Goal: Task Accomplishment & Management: Use online tool/utility

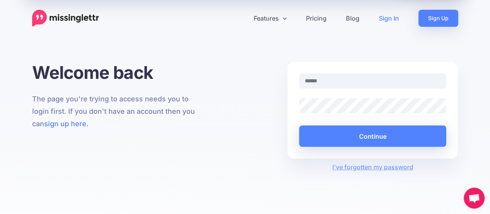
click at [394, 14] on link "Sign In" at bounding box center [389, 18] width 40 height 17
type input "**********"
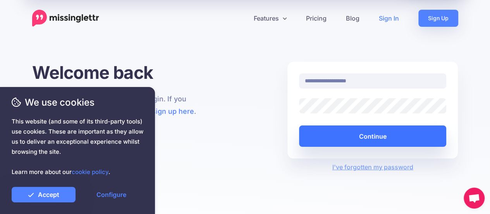
click at [327, 141] on button "Continue" at bounding box center [373, 135] width 148 height 21
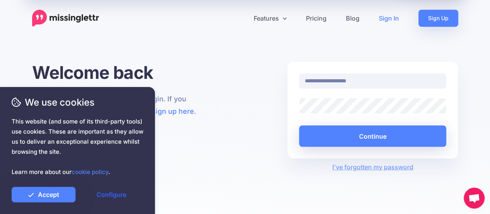
click at [105, 196] on link "Configure" at bounding box center [111, 194] width 64 height 16
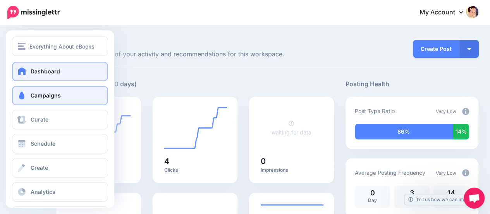
click at [23, 96] on span at bounding box center [22, 95] width 10 height 8
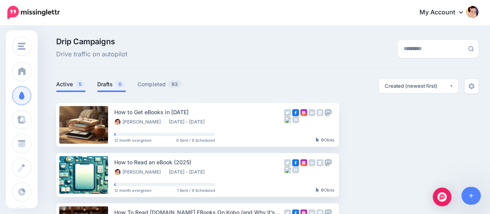
click at [120, 83] on span "0" at bounding box center [120, 83] width 11 height 7
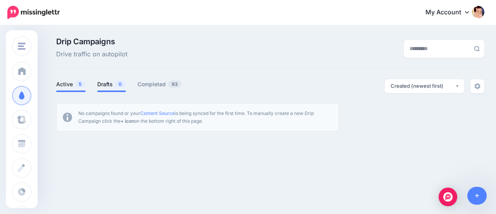
click at [76, 86] on span "5" at bounding box center [80, 83] width 10 height 7
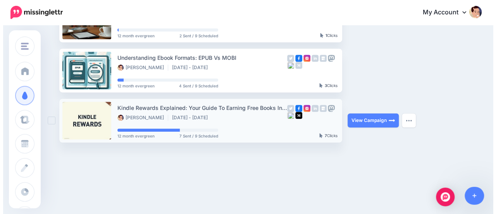
scroll to position [210, 0]
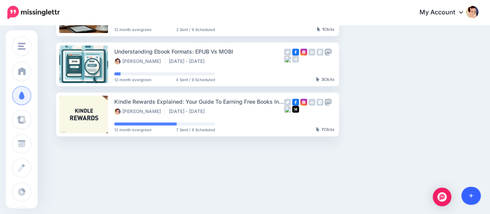
click at [472, 194] on icon at bounding box center [471, 195] width 4 height 5
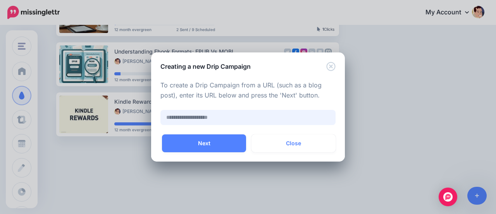
click at [219, 116] on input "text" at bounding box center [247, 117] width 175 height 15
click at [241, 120] on input "text" at bounding box center [247, 117] width 175 height 15
paste input "**********"
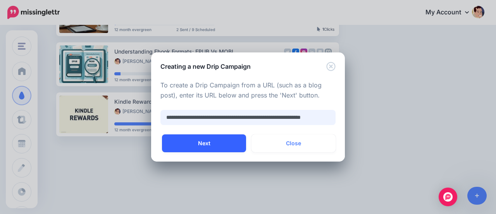
type input "**********"
click at [189, 142] on button "Next" at bounding box center [204, 143] width 84 height 18
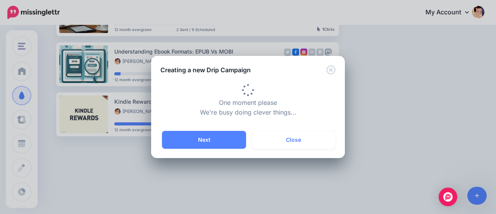
type input "**********"
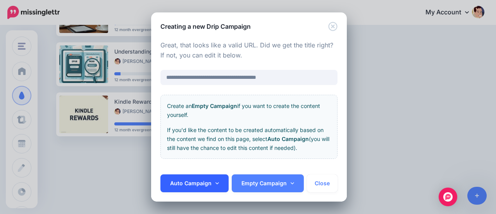
click at [174, 180] on link "Auto Campaign" at bounding box center [194, 183] width 68 height 18
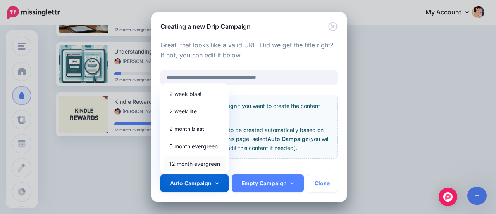
click at [181, 167] on link "12 month evergreen" at bounding box center [195, 163] width 62 height 15
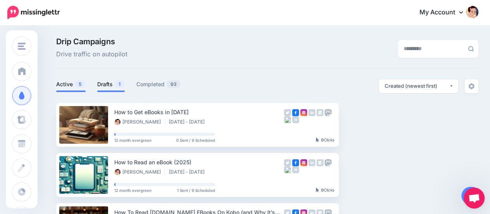
click at [111, 83] on link "Drafts 1" at bounding box center [111, 83] width 28 height 9
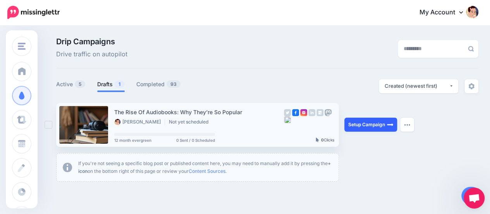
click at [364, 125] on link "Setup Campaign" at bounding box center [371, 124] width 53 height 14
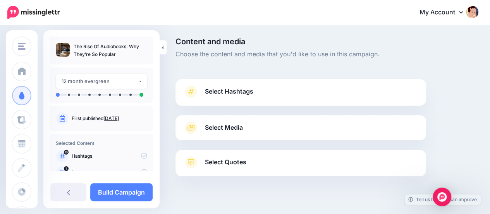
click at [248, 92] on span "Select Hashtags" at bounding box center [229, 91] width 48 height 10
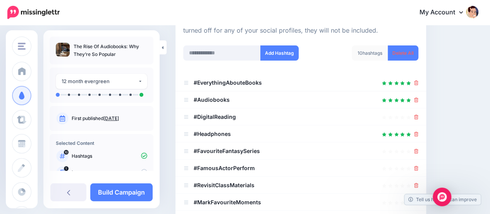
scroll to position [116, 0]
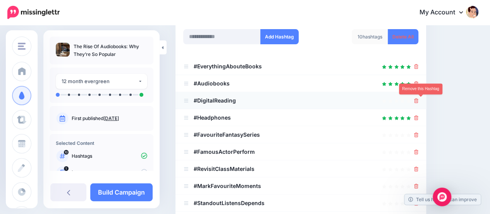
click at [419, 100] on icon at bounding box center [416, 100] width 4 height 5
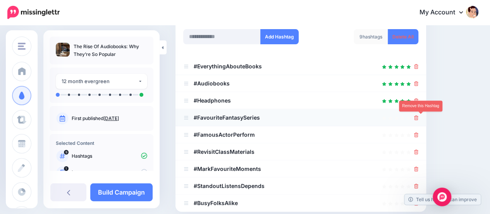
click at [419, 119] on icon at bounding box center [416, 117] width 4 height 5
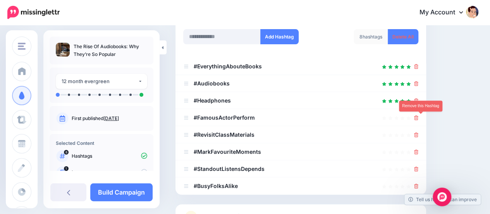
click at [419, 119] on icon at bounding box center [416, 117] width 4 height 5
click at [419, 119] on link at bounding box center [416, 117] width 4 height 7
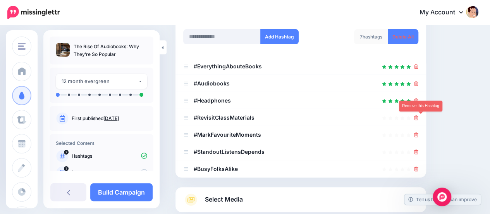
click at [419, 119] on icon at bounding box center [416, 117] width 4 height 5
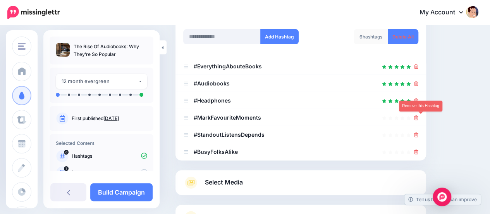
click at [419, 119] on icon at bounding box center [416, 117] width 4 height 5
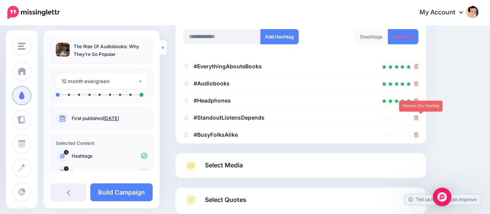
click at [419, 119] on icon at bounding box center [416, 117] width 4 height 5
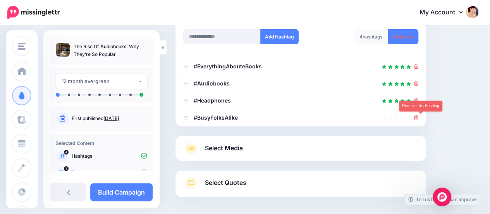
click at [419, 119] on icon at bounding box center [416, 117] width 4 height 5
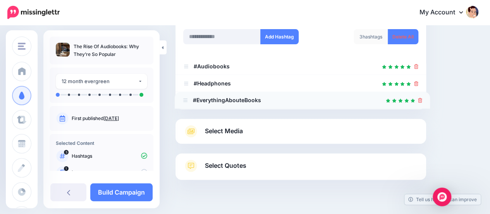
drag, startPoint x: 186, startPoint y: 66, endPoint x: 185, endPoint y: 100, distance: 33.7
click at [220, 32] on input "text" at bounding box center [222, 36] width 78 height 15
paste input "**********"
type input "**********"
click at [232, 37] on input "**********" at bounding box center [222, 36] width 78 height 15
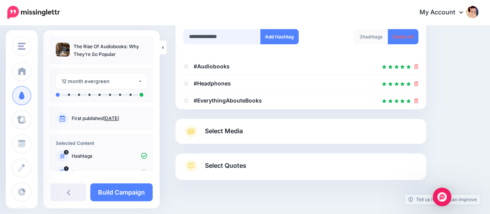
click at [232, 37] on input "**********" at bounding box center [222, 36] width 78 height 15
click at [273, 36] on button "Add Hashtag" at bounding box center [279, 36] width 38 height 15
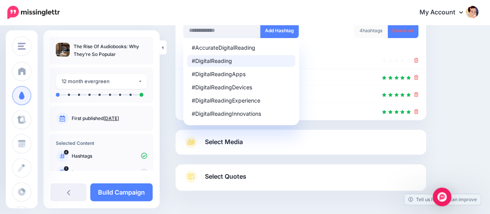
scroll to position [110, 0]
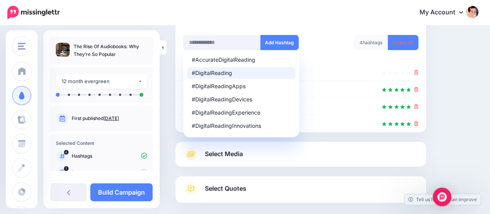
click at [209, 72] on div "#DigitalReading" at bounding box center [241, 72] width 99 height 5
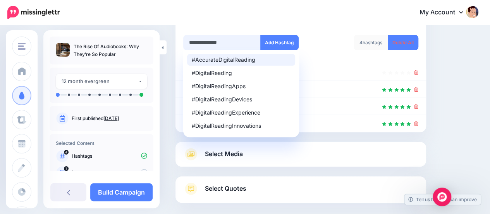
click at [229, 43] on input "**********" at bounding box center [222, 42] width 78 height 15
type input "*"
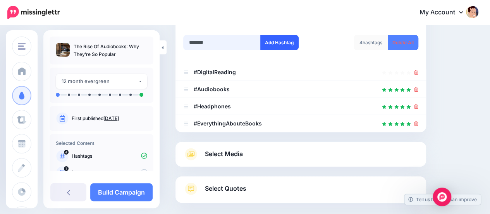
type input "*******"
click at [268, 45] on button "Add Hashtag" at bounding box center [279, 42] width 38 height 15
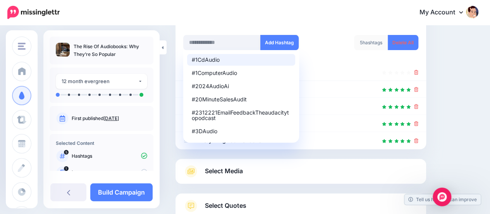
scroll to position [166, 0]
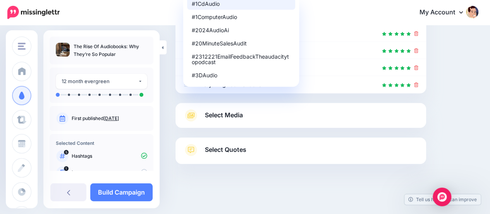
click at [305, 32] on div at bounding box center [300, 33] width 235 height 9
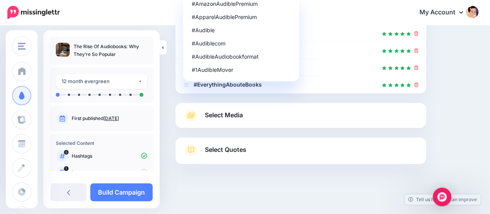
scroll to position [89, 0]
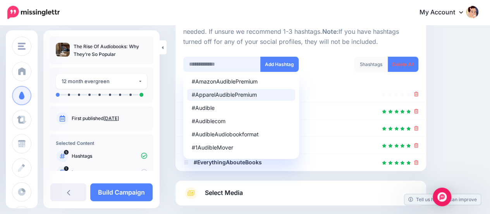
click at [207, 66] on input "text" at bounding box center [222, 64] width 78 height 15
type input "********"
click at [268, 61] on button "Add Hashtag" at bounding box center [279, 64] width 38 height 15
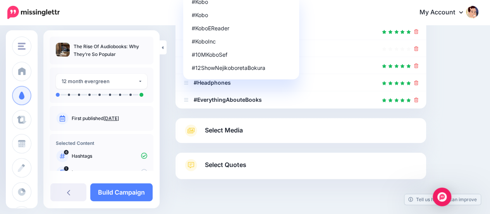
scroll to position [135, 0]
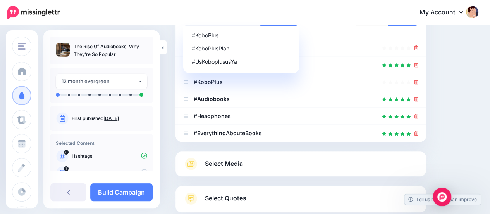
click at [465, 83] on div "Content and media Choose the content and media that you'd like to use in this c…" at bounding box center [327, 77] width 315 height 348
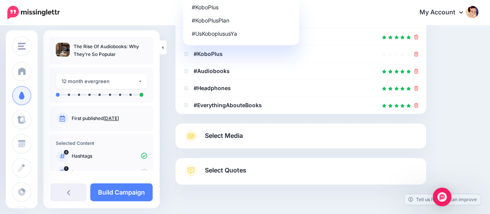
scroll to position [174, 0]
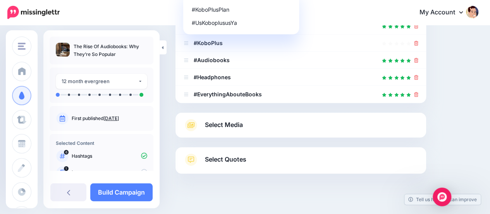
click at [240, 122] on span "Select Media" at bounding box center [224, 124] width 38 height 10
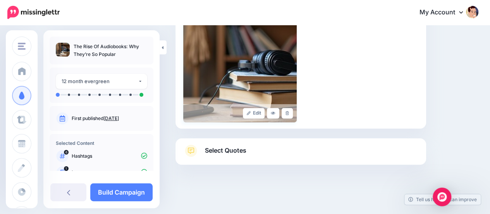
scroll to position [215, 0]
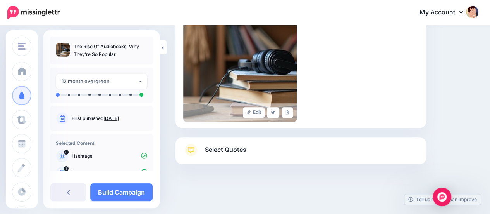
click at [222, 152] on span "Select Quotes" at bounding box center [225, 149] width 41 height 10
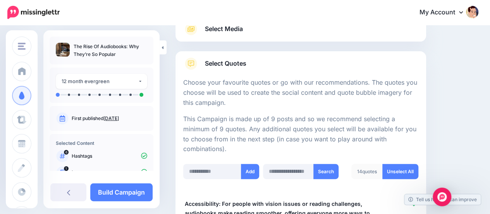
scroll to position [21, 0]
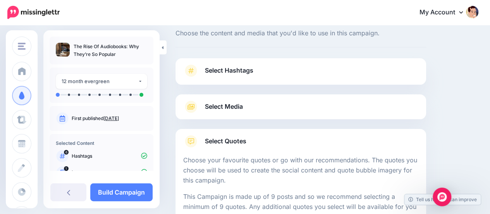
click at [233, 109] on span "Select Media" at bounding box center [224, 106] width 38 height 10
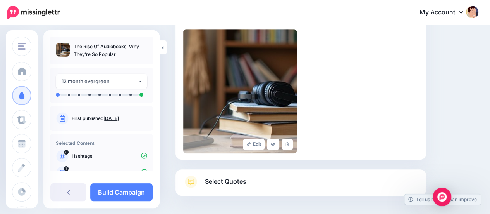
scroll to position [215, 0]
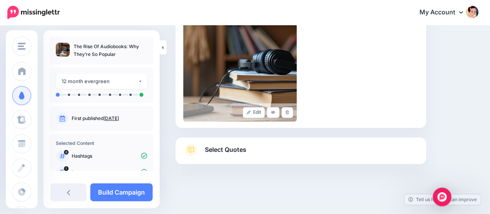
click at [229, 148] on span "Select Quotes" at bounding box center [225, 149] width 41 height 10
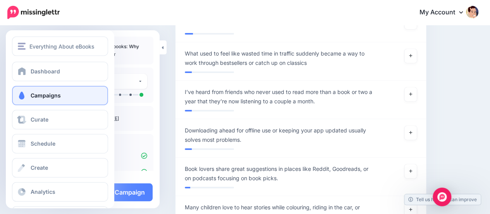
scroll to position [2889, 0]
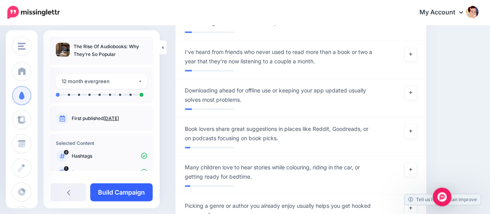
click at [138, 190] on link "Build Campaign" at bounding box center [121, 192] width 62 height 18
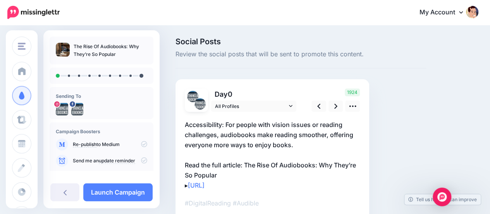
click at [141, 143] on icon at bounding box center [144, 144] width 6 height 6
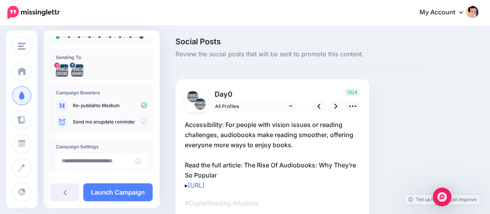
scroll to position [78, 0]
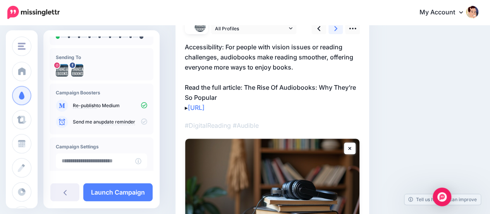
click at [335, 31] on icon at bounding box center [335, 28] width 3 height 8
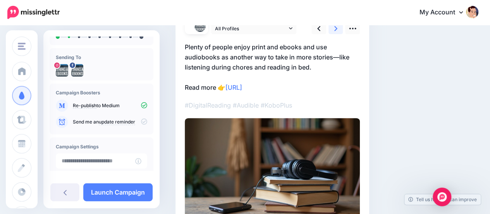
click at [335, 31] on icon at bounding box center [335, 28] width 3 height 5
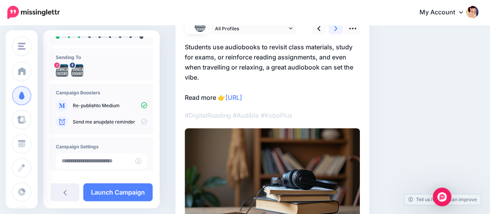
click at [335, 31] on icon at bounding box center [335, 28] width 3 height 5
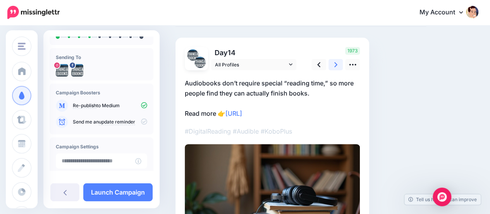
scroll to position [39, 0]
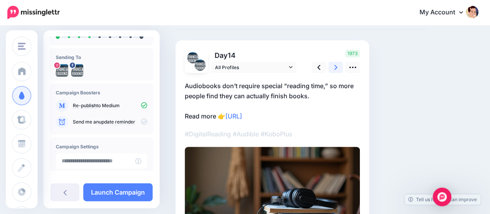
click at [338, 67] on link at bounding box center [336, 67] width 15 height 11
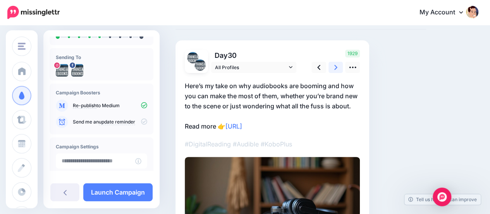
click at [334, 67] on icon at bounding box center [335, 67] width 3 height 8
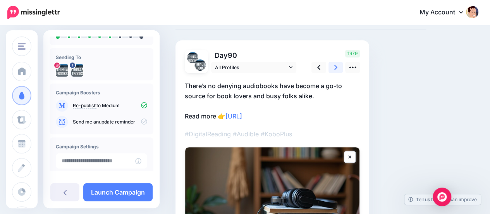
click at [334, 67] on icon at bounding box center [335, 67] width 3 height 8
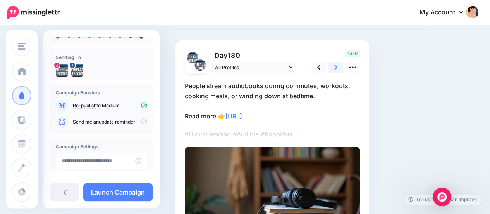
click at [334, 67] on icon at bounding box center [335, 67] width 3 height 8
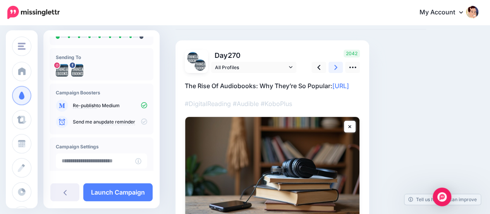
click at [336, 68] on icon at bounding box center [335, 67] width 3 height 5
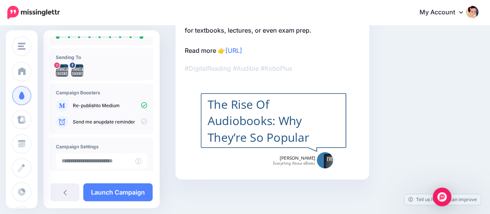
scroll to position [98, 0]
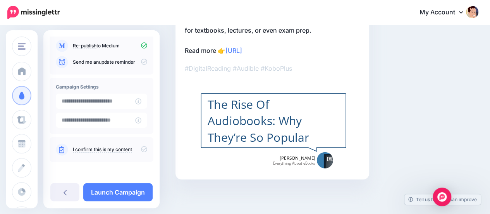
click at [141, 146] on icon at bounding box center [144, 149] width 6 height 6
click at [99, 193] on link "Launch Campaign" at bounding box center [117, 192] width 69 height 18
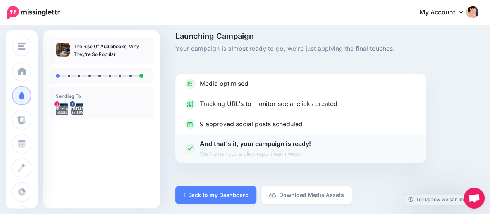
scroll to position [7, 0]
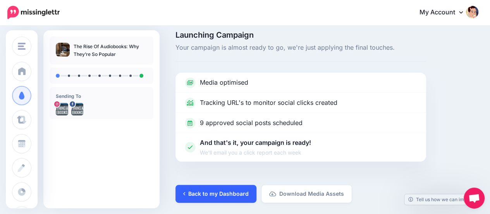
click at [213, 196] on link "Back to my Dashboard" at bounding box center [216, 193] width 81 height 18
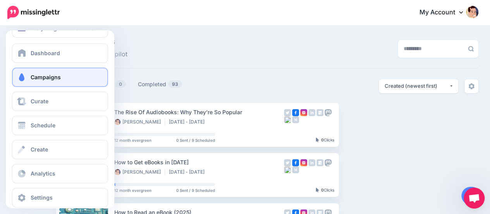
scroll to position [28, 0]
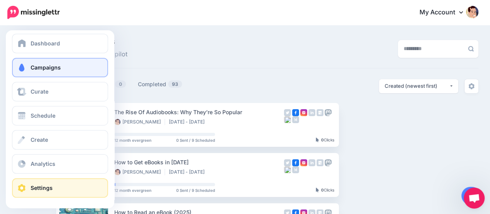
click at [26, 190] on span at bounding box center [22, 188] width 10 height 8
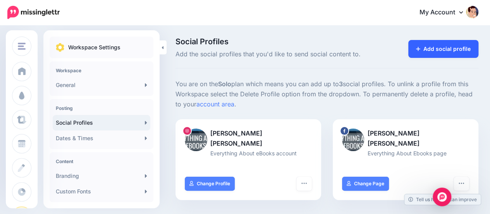
click at [459, 52] on link "Add social profile" at bounding box center [443, 49] width 70 height 18
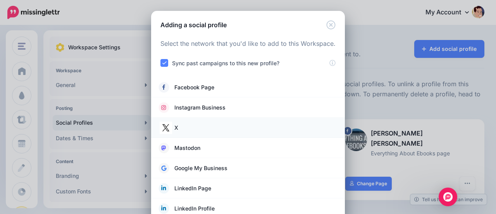
click at [171, 130] on link "X" at bounding box center [248, 127] width 178 height 11
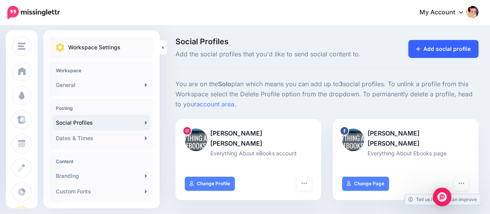
click at [466, 50] on link "Add social profile" at bounding box center [443, 49] width 70 height 18
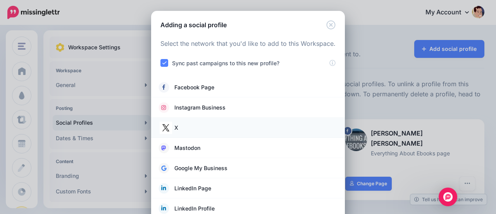
click at [174, 128] on span "X" at bounding box center [176, 127] width 4 height 9
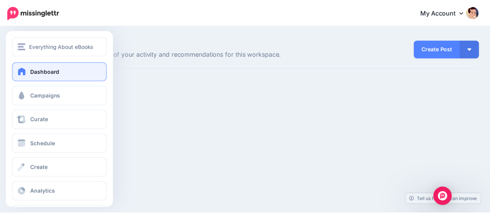
scroll to position [28, 0]
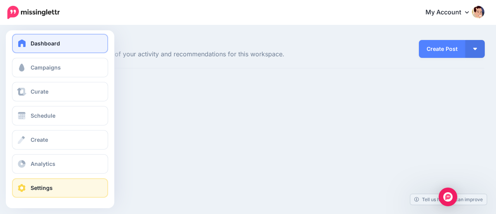
click at [36, 189] on span "Settings" at bounding box center [42, 187] width 22 height 7
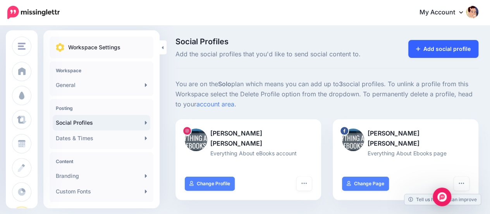
click at [432, 47] on link "Add social profile" at bounding box center [443, 49] width 70 height 18
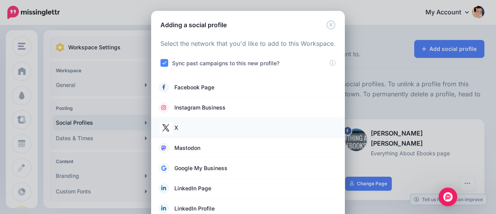
click at [169, 129] on span at bounding box center [166, 127] width 14 height 11
